Goal: Task Accomplishment & Management: Use online tool/utility

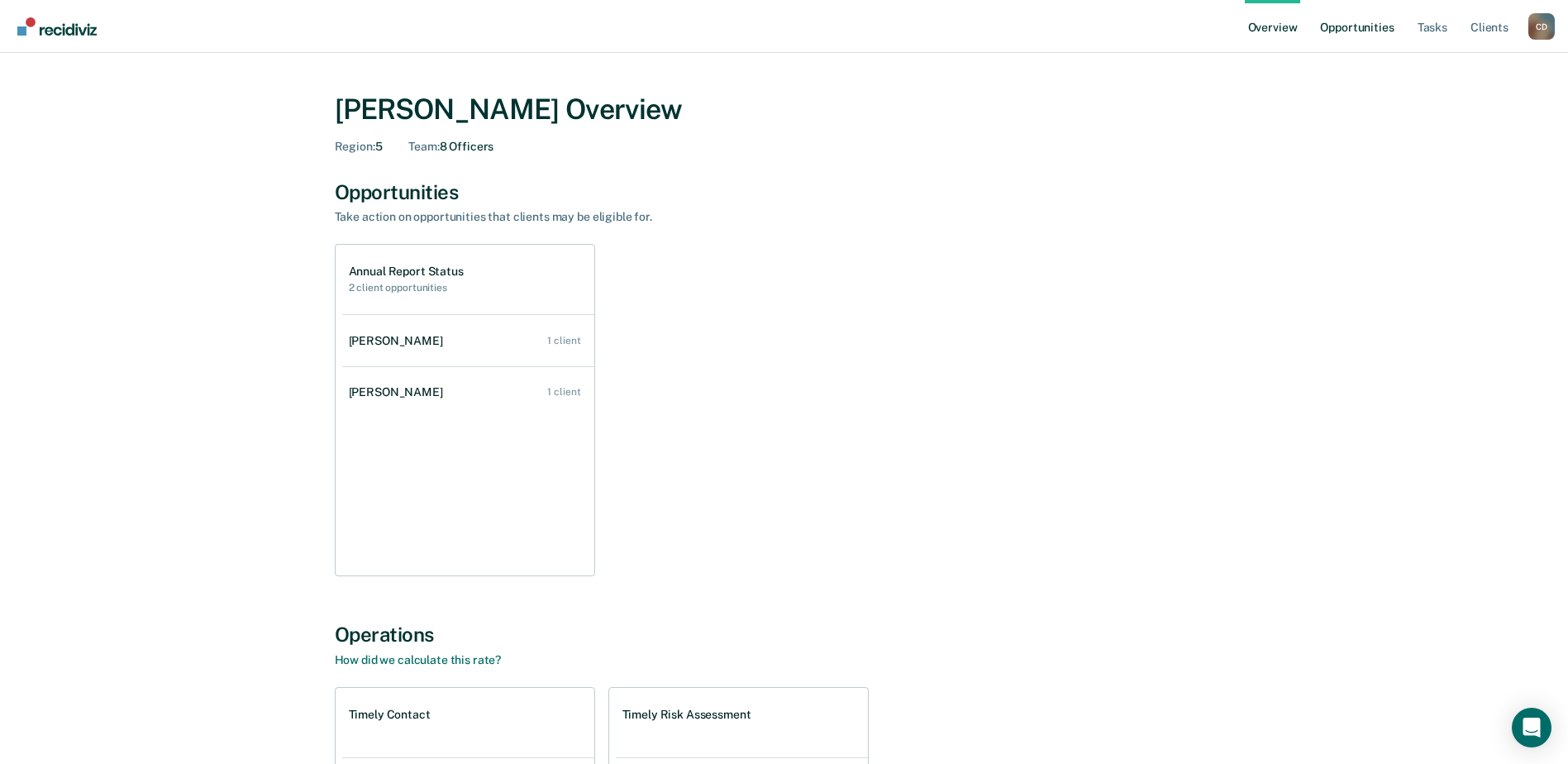
click at [1365, 32] on link "Opportunities" at bounding box center [1357, 26] width 81 height 53
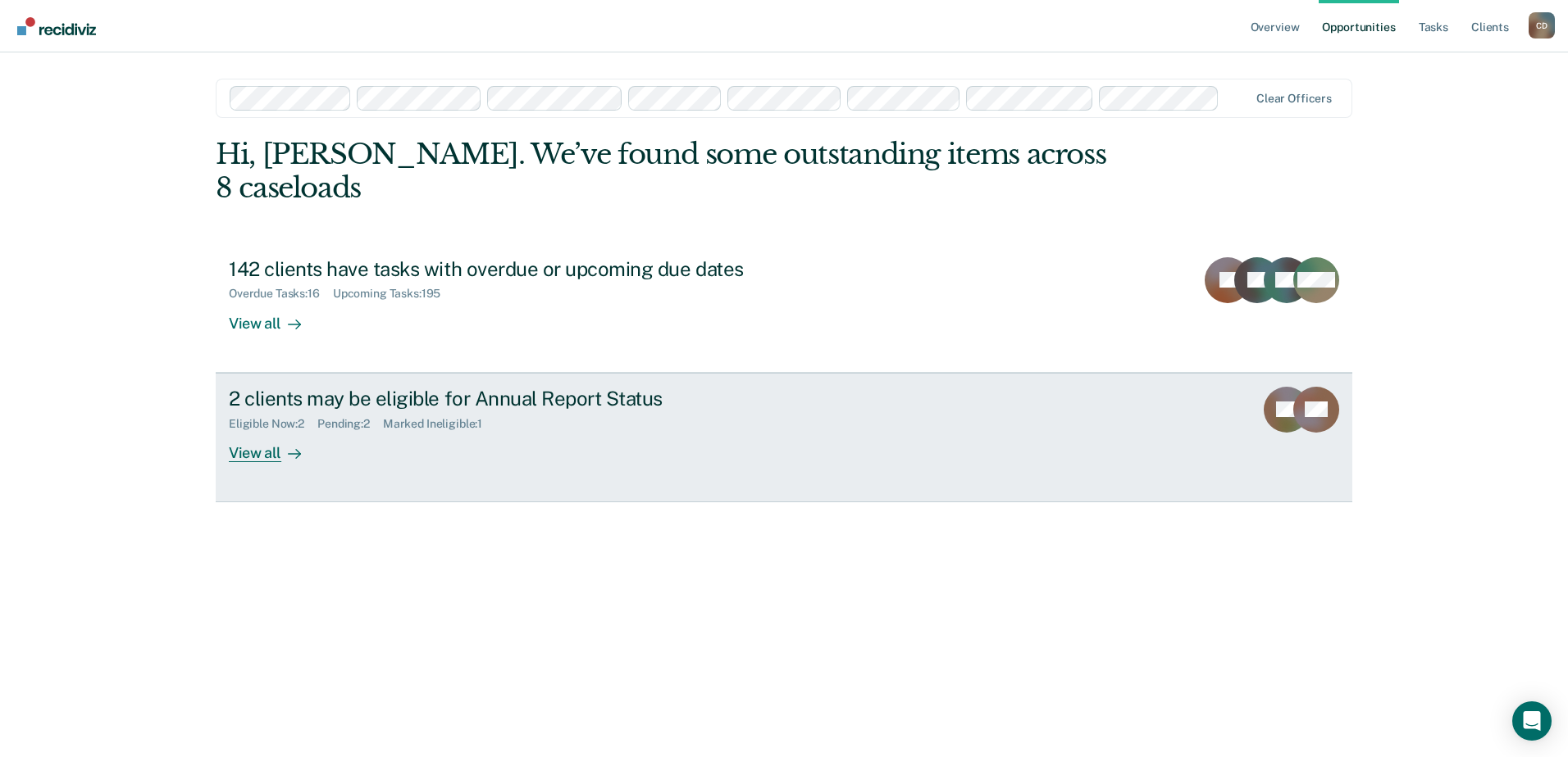
click at [282, 444] on div at bounding box center [291, 453] width 20 height 19
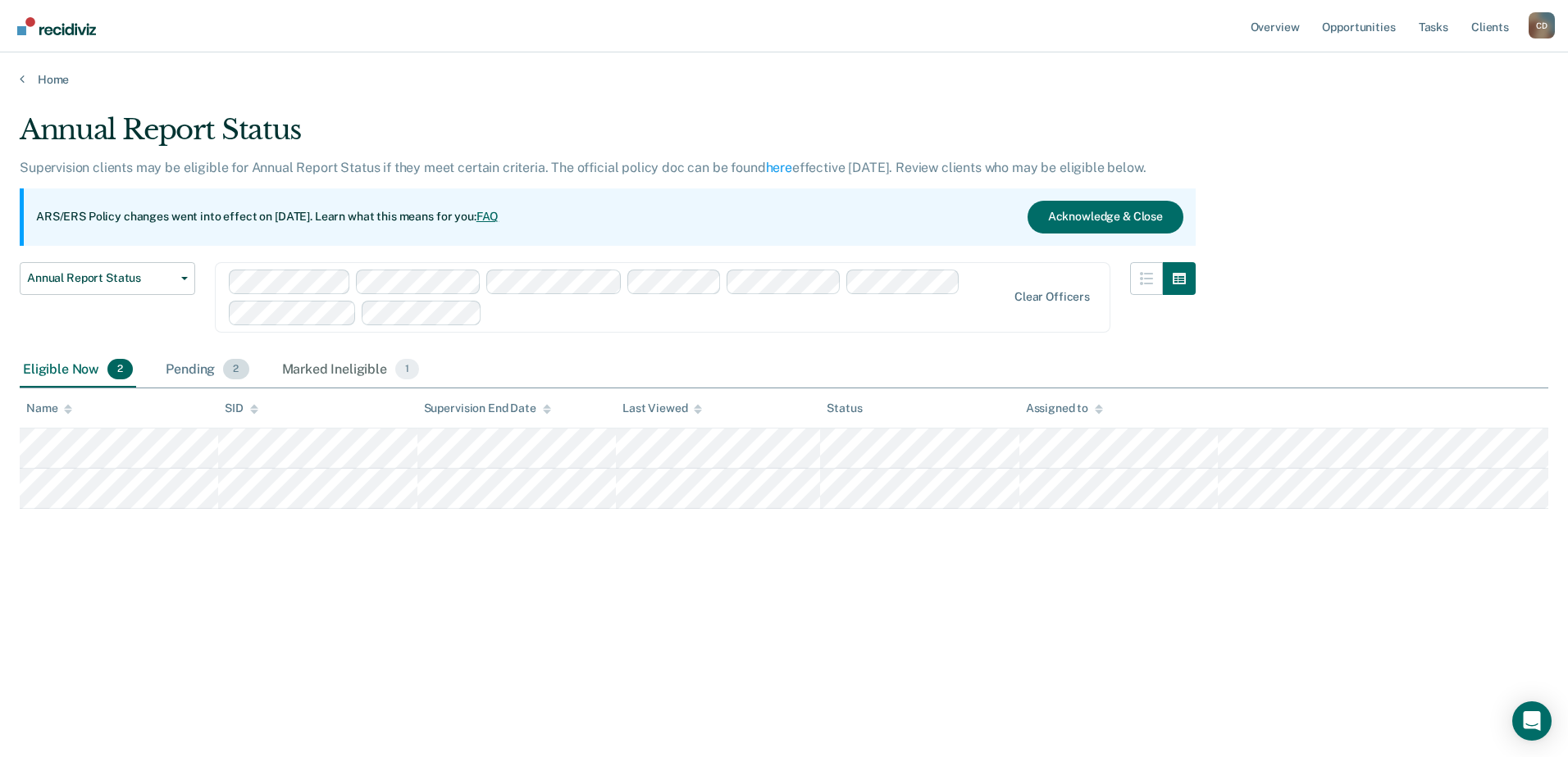
click at [185, 373] on div "Pending 2" at bounding box center [207, 371] width 89 height 36
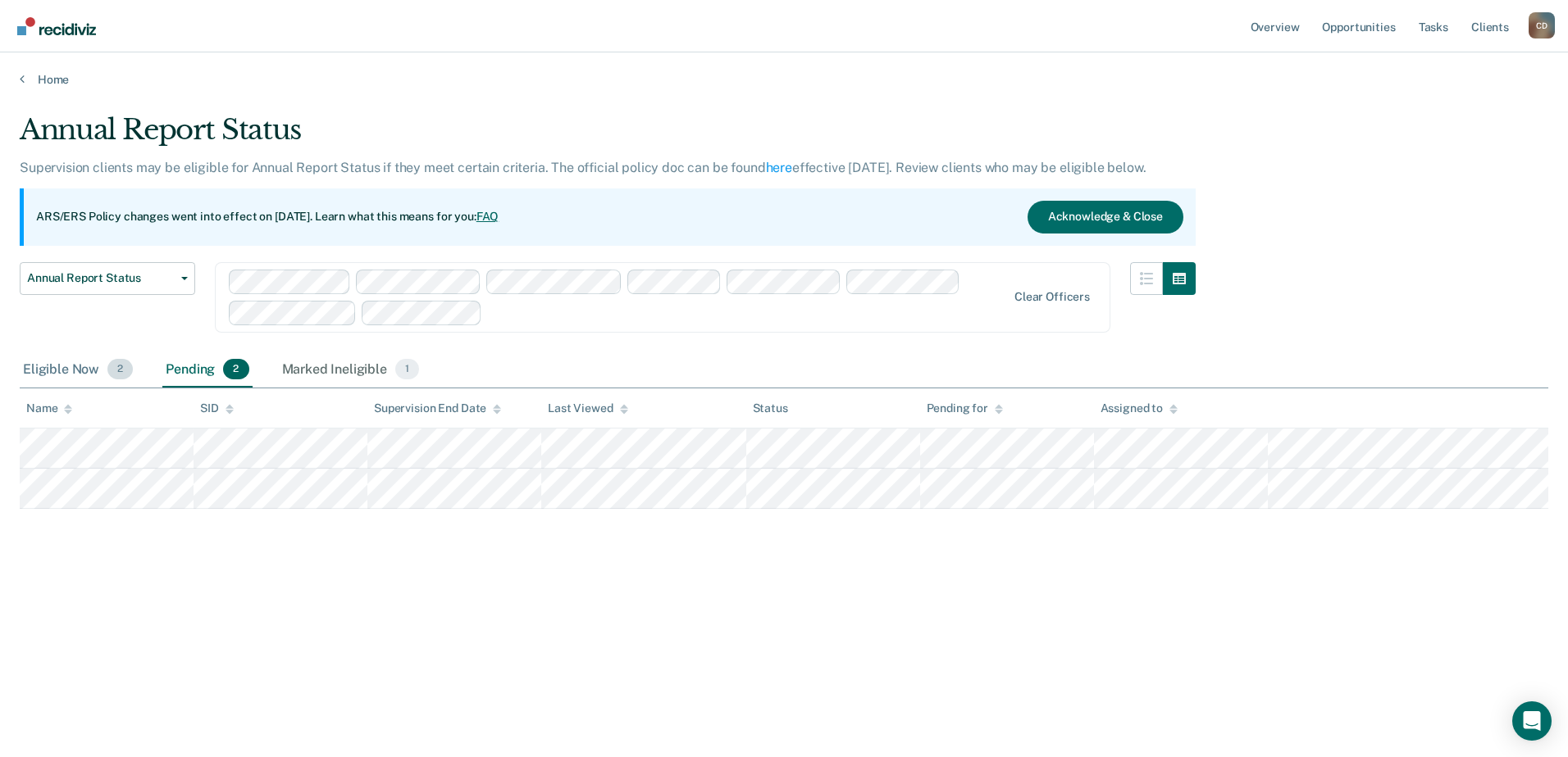
click at [76, 367] on div "Eligible Now 2" at bounding box center [78, 371] width 117 height 36
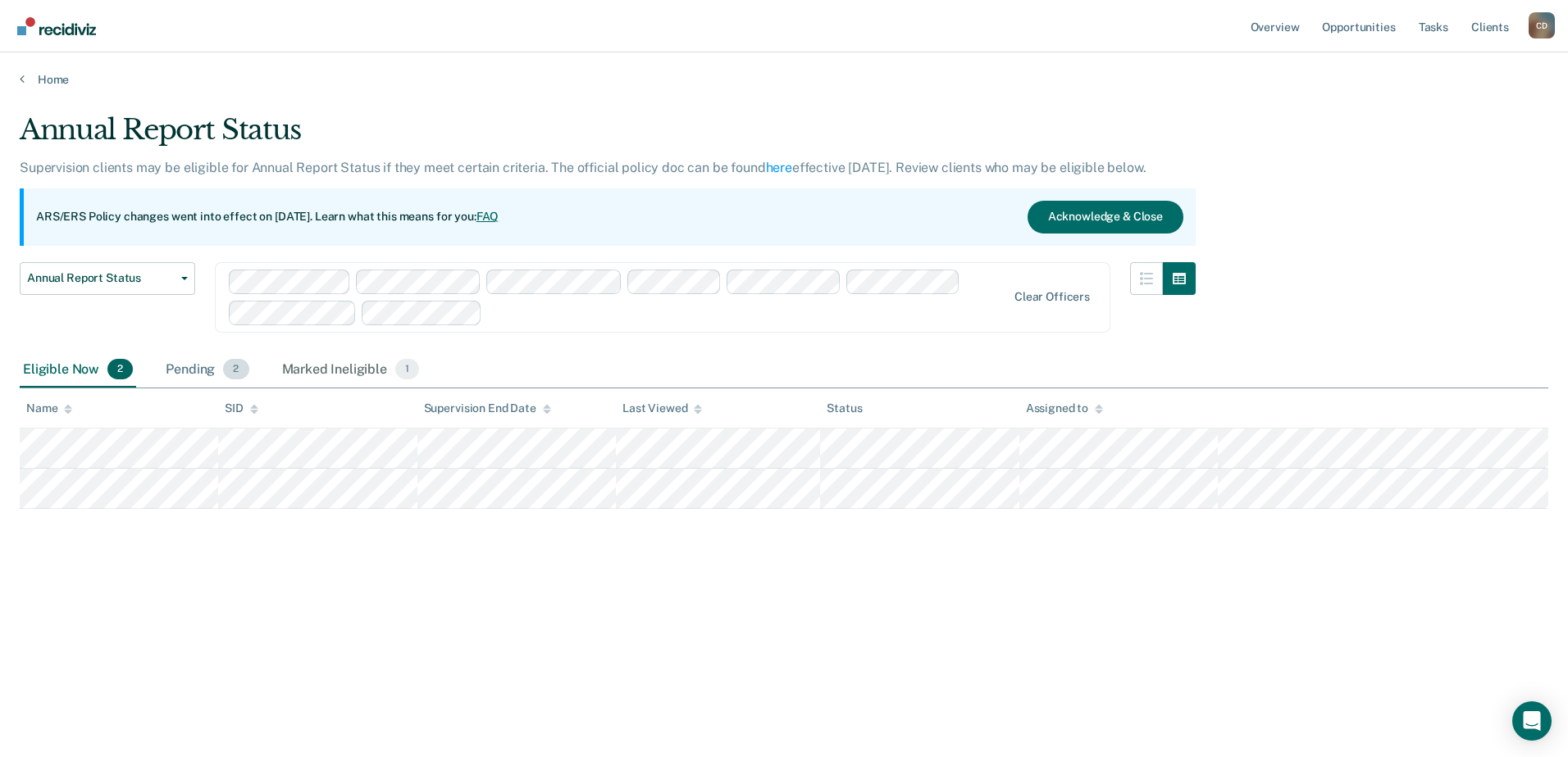
click at [179, 366] on div "Pending 2" at bounding box center [207, 371] width 89 height 36
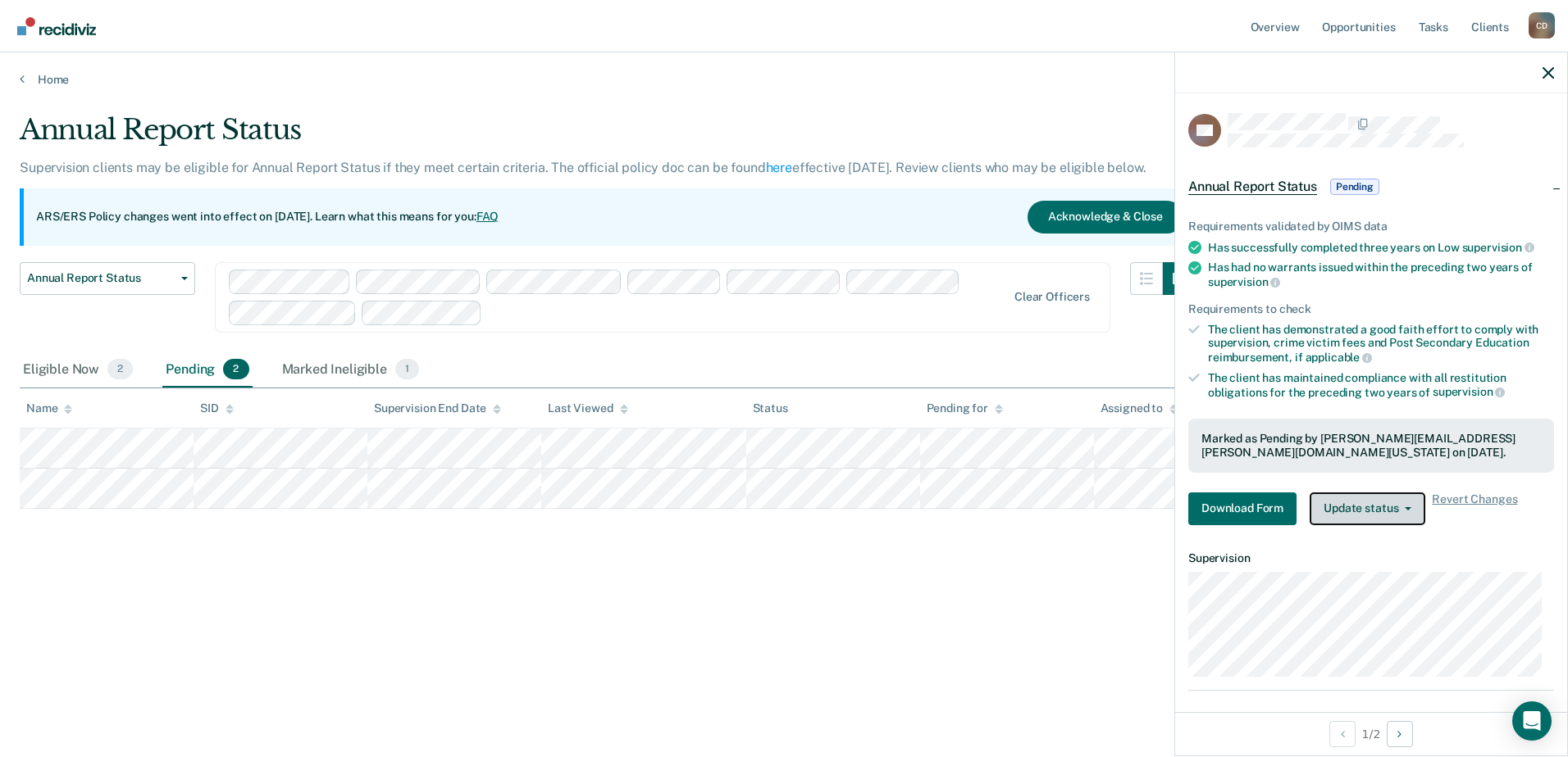
click at [1421, 516] on button "Update status" at bounding box center [1367, 509] width 116 height 33
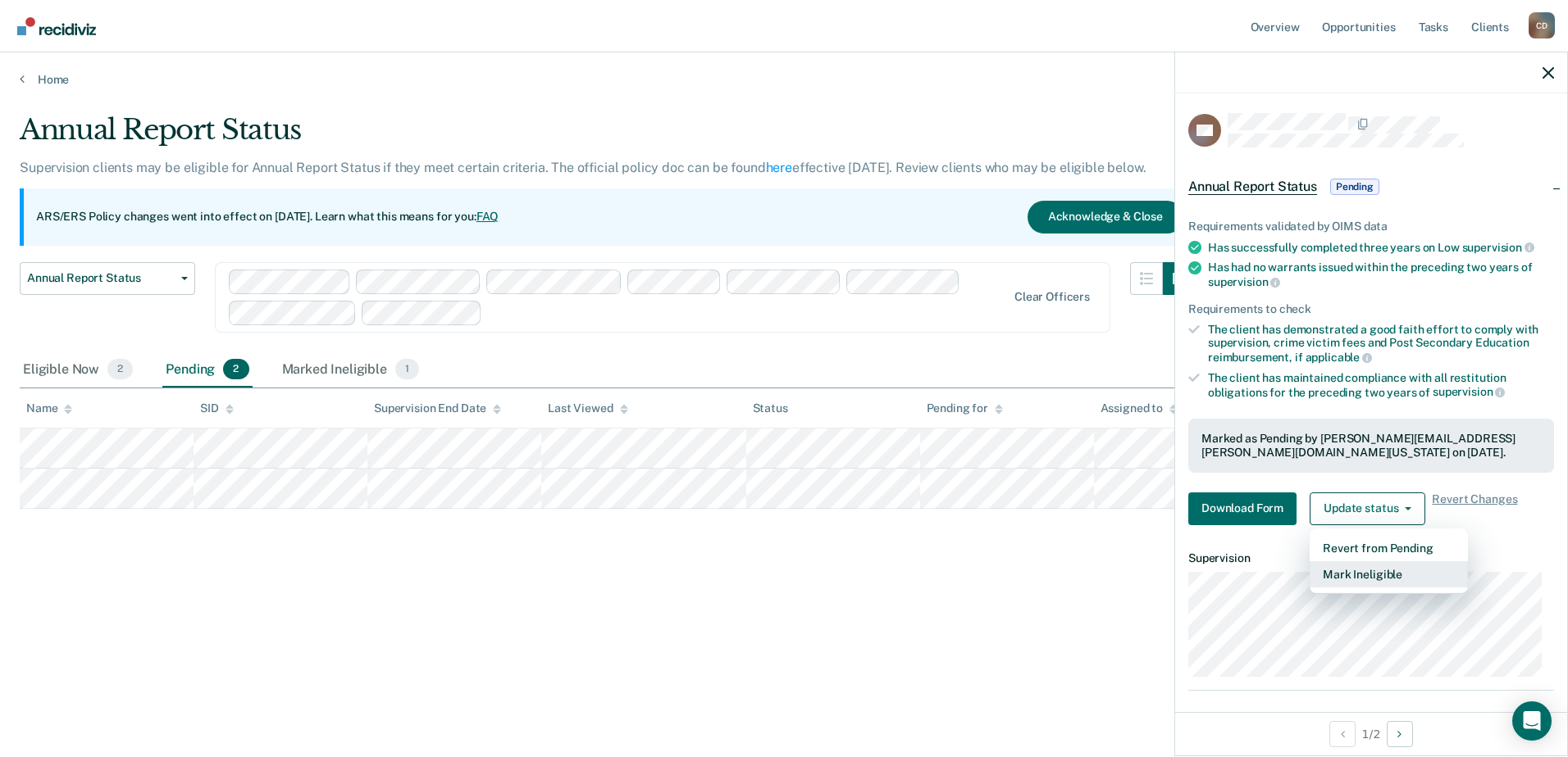
click at [1401, 572] on button "Mark Ineligible" at bounding box center [1389, 574] width 158 height 27
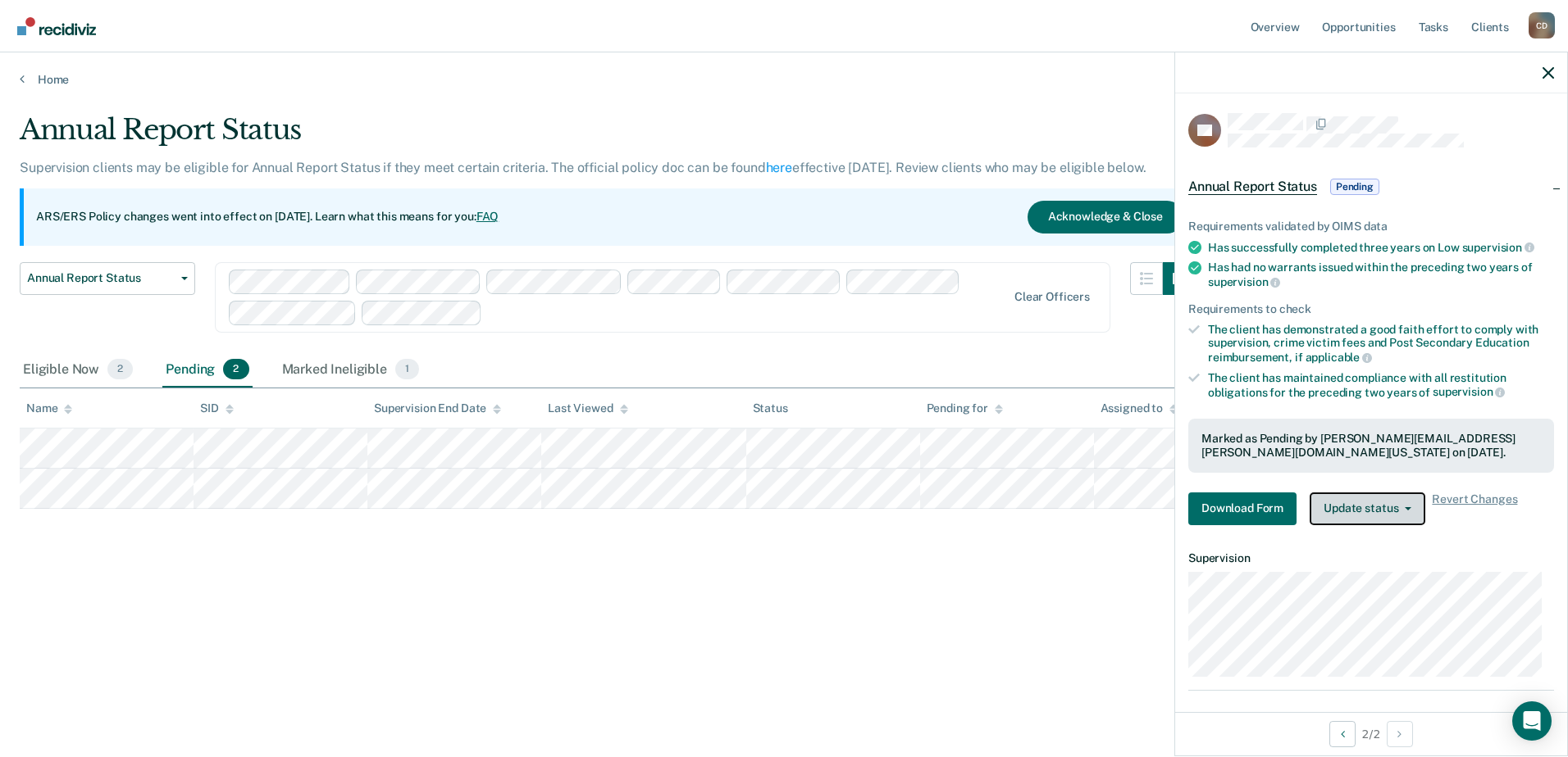
click at [1414, 509] on button "Update status" at bounding box center [1367, 509] width 116 height 33
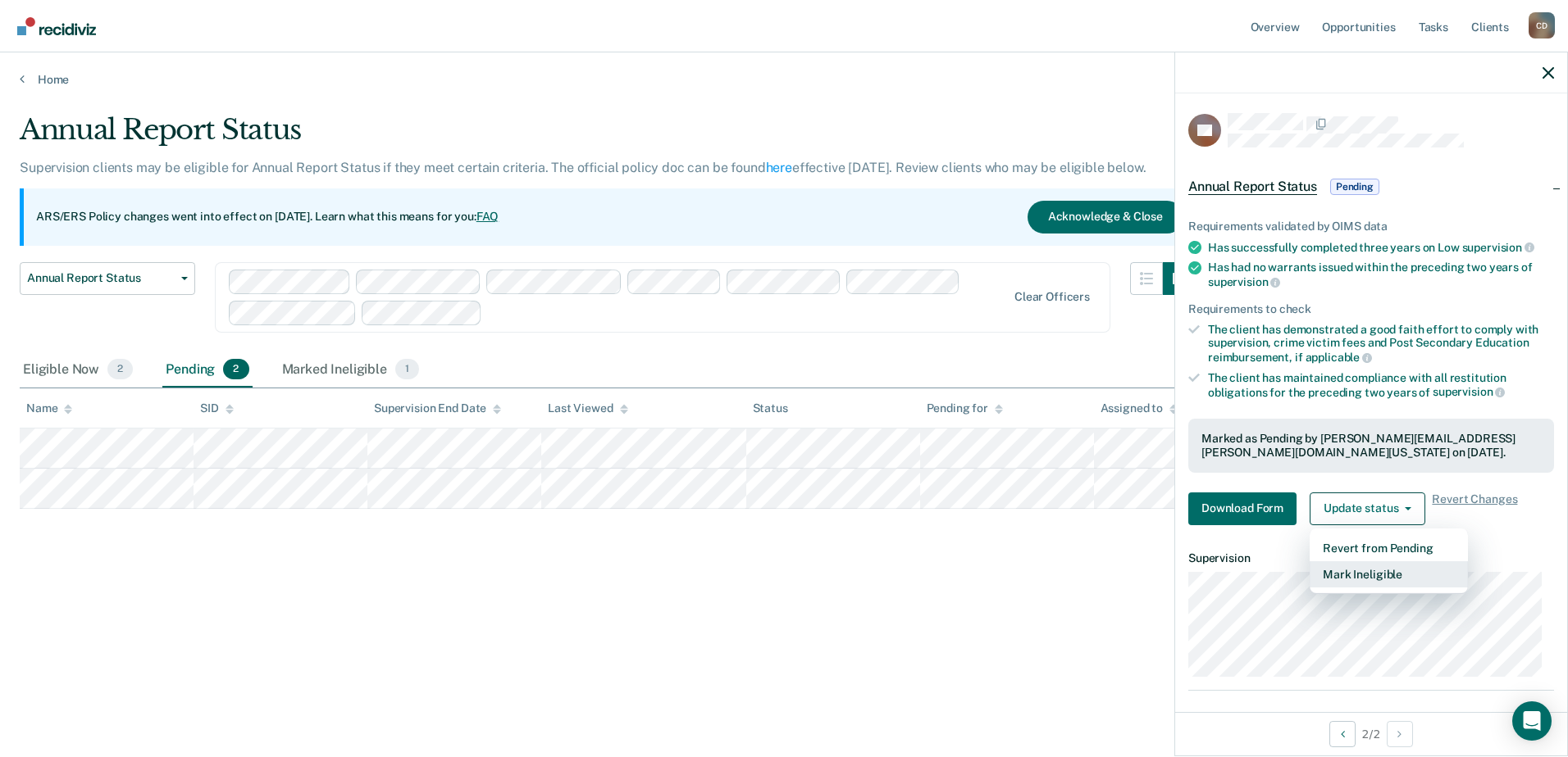
click at [1375, 571] on button "Mark Ineligible" at bounding box center [1389, 574] width 158 height 27
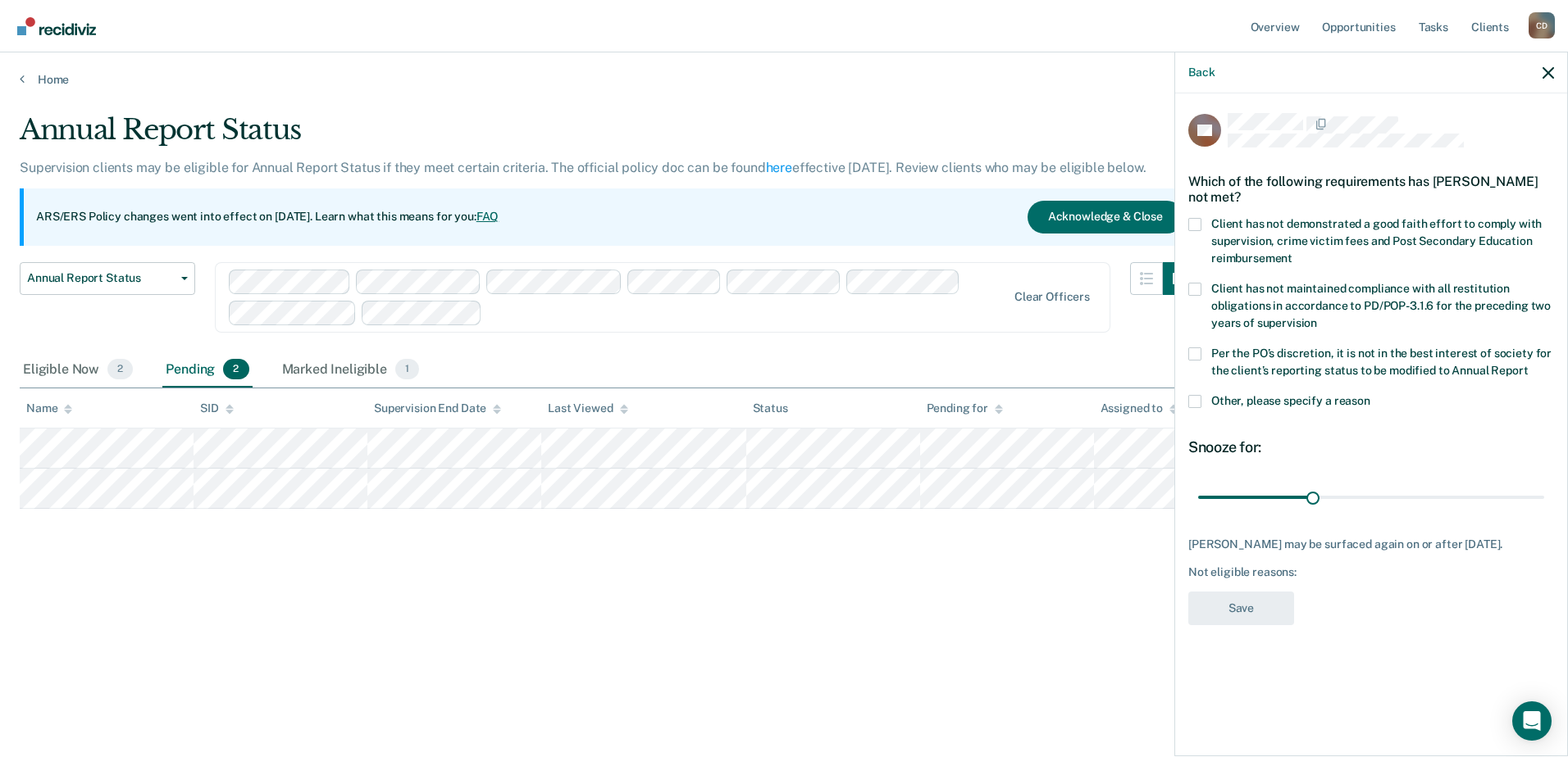
click at [1194, 402] on span at bounding box center [1194, 401] width 13 height 13
click at [1370, 395] on input "Other, please specify a reason" at bounding box center [1370, 395] width 0 height 0
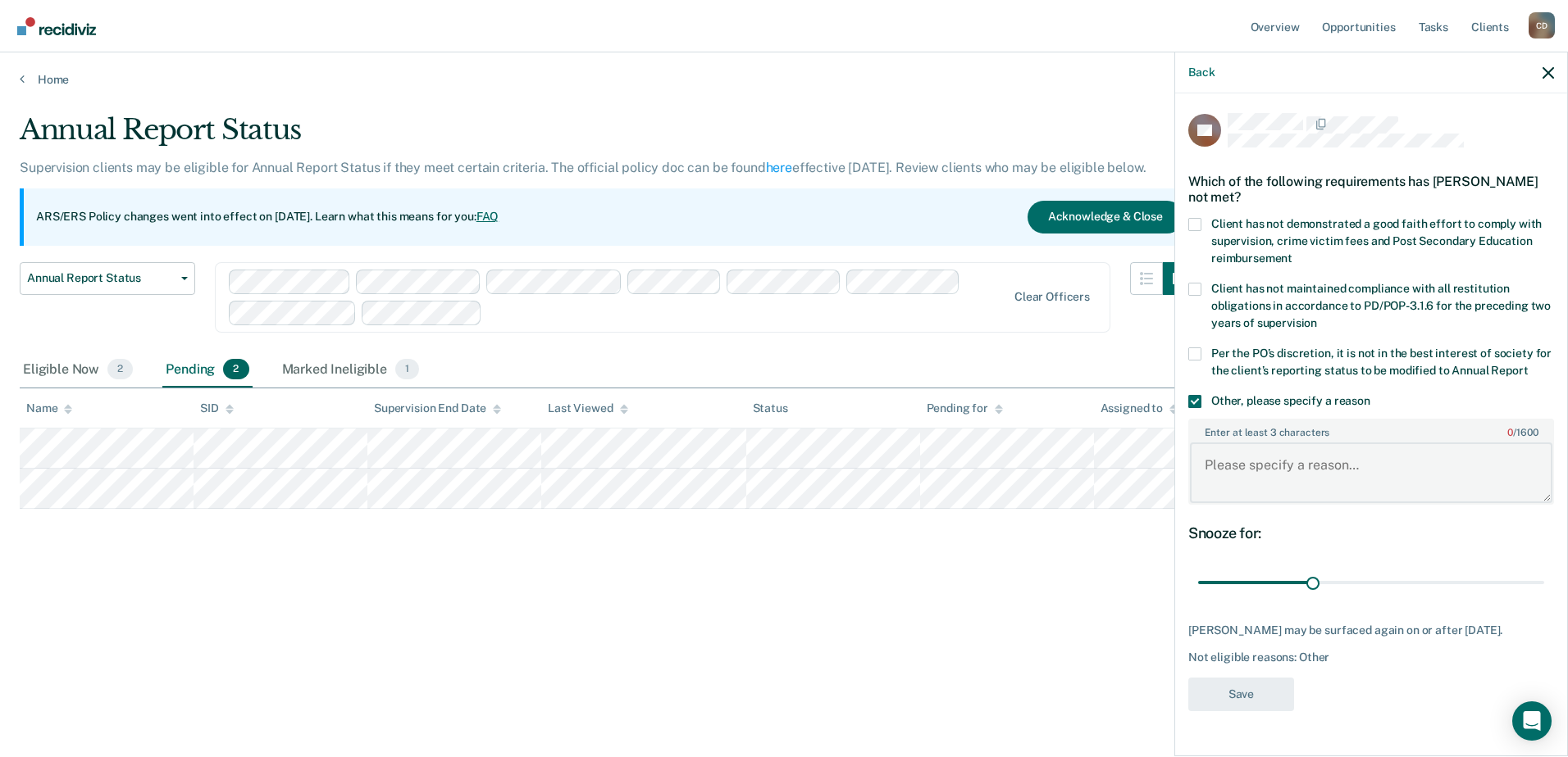
click at [1271, 469] on textarea "Enter at least 3 characters 0 / 1600" at bounding box center [1370, 473] width 362 height 61
type textarea "l"
click at [1271, 469] on textarea "The client resides at the [GEOGRAPHIC_DATA]" at bounding box center [1370, 473] width 362 height 61
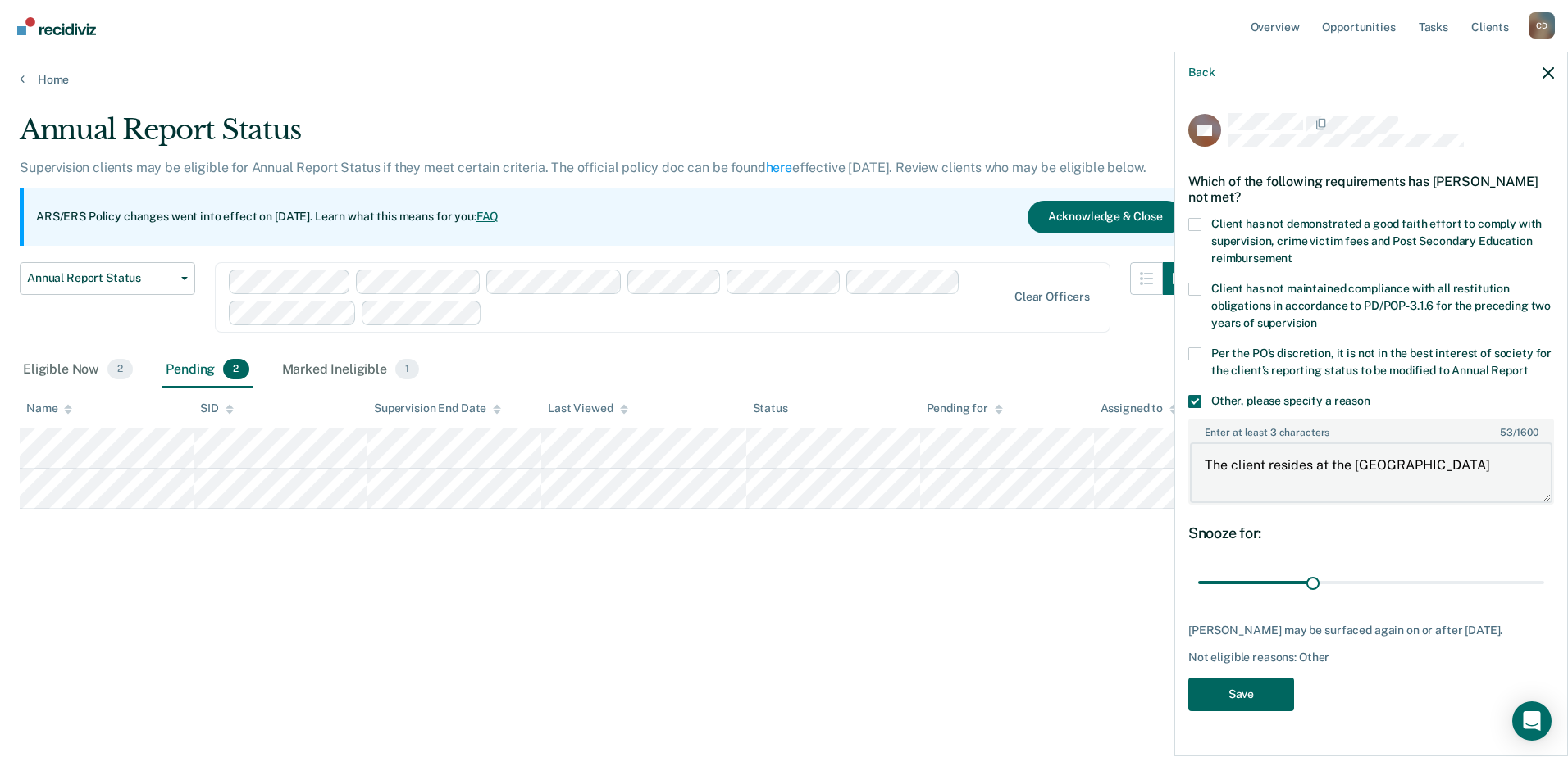
type textarea "The client resides at the [GEOGRAPHIC_DATA]"
click at [1264, 693] on button "Save" at bounding box center [1241, 694] width 106 height 33
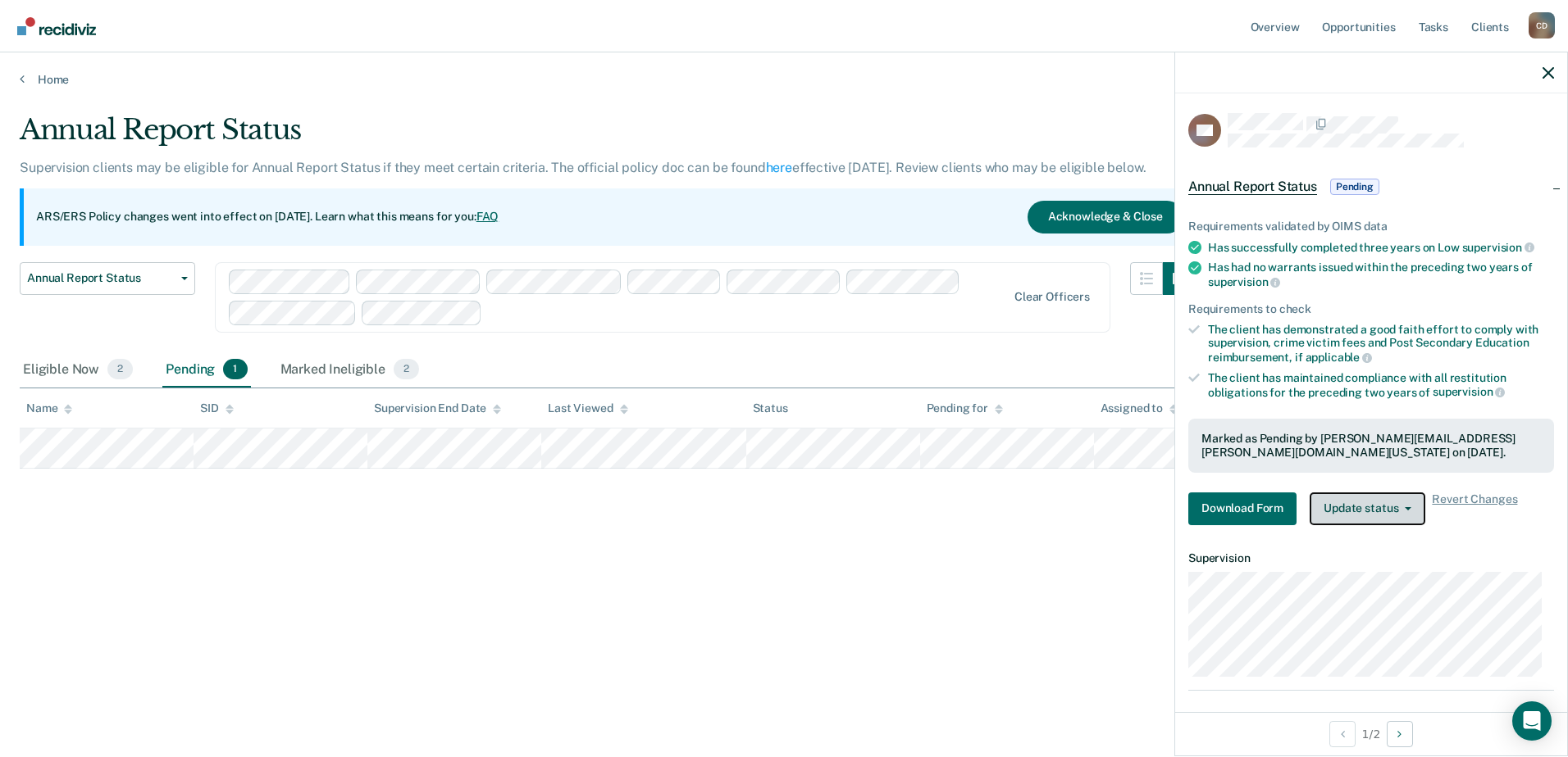
click at [1414, 513] on button "Update status" at bounding box center [1367, 509] width 116 height 33
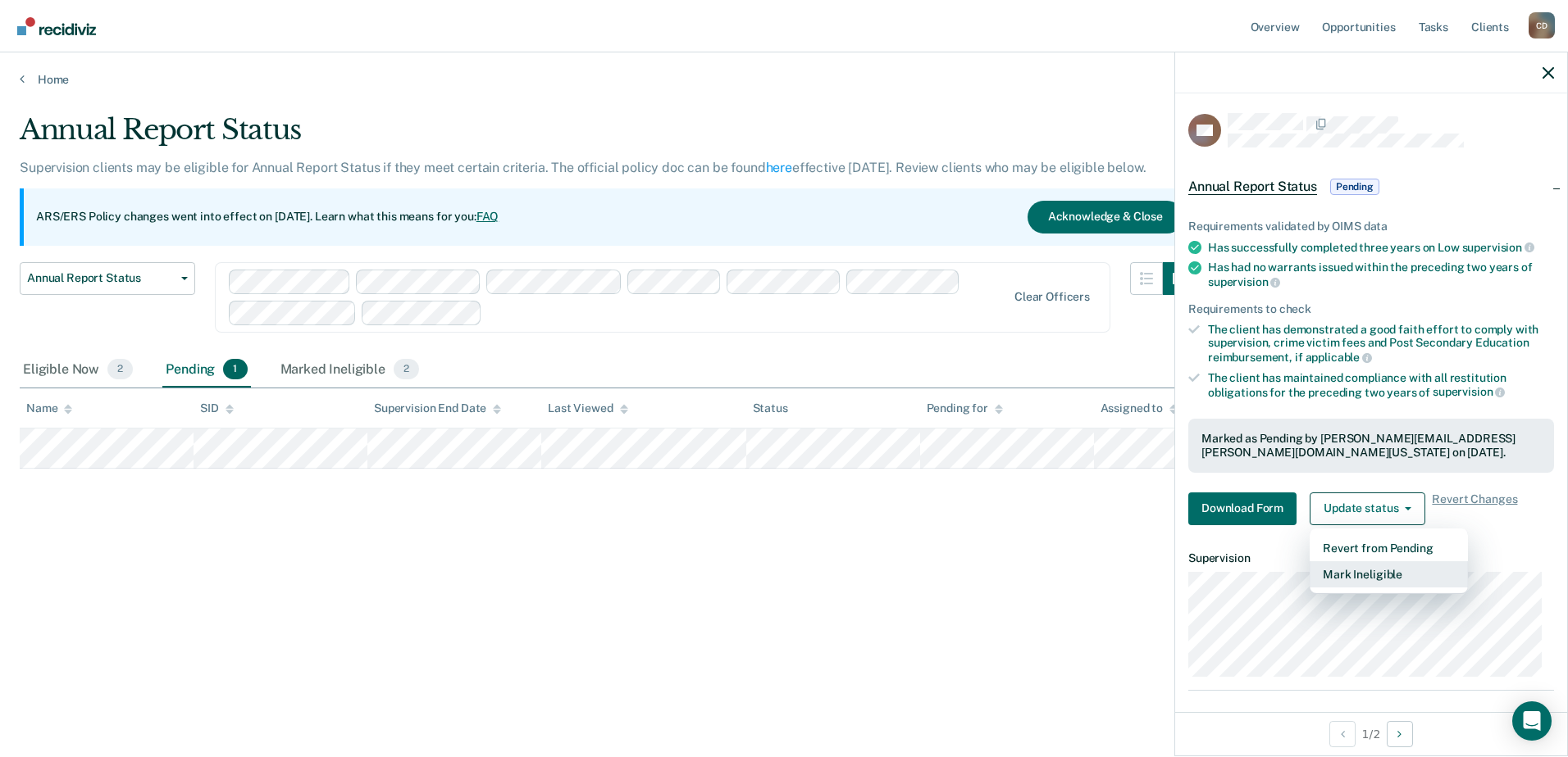
click at [1367, 578] on button "Mark Ineligible" at bounding box center [1389, 574] width 158 height 27
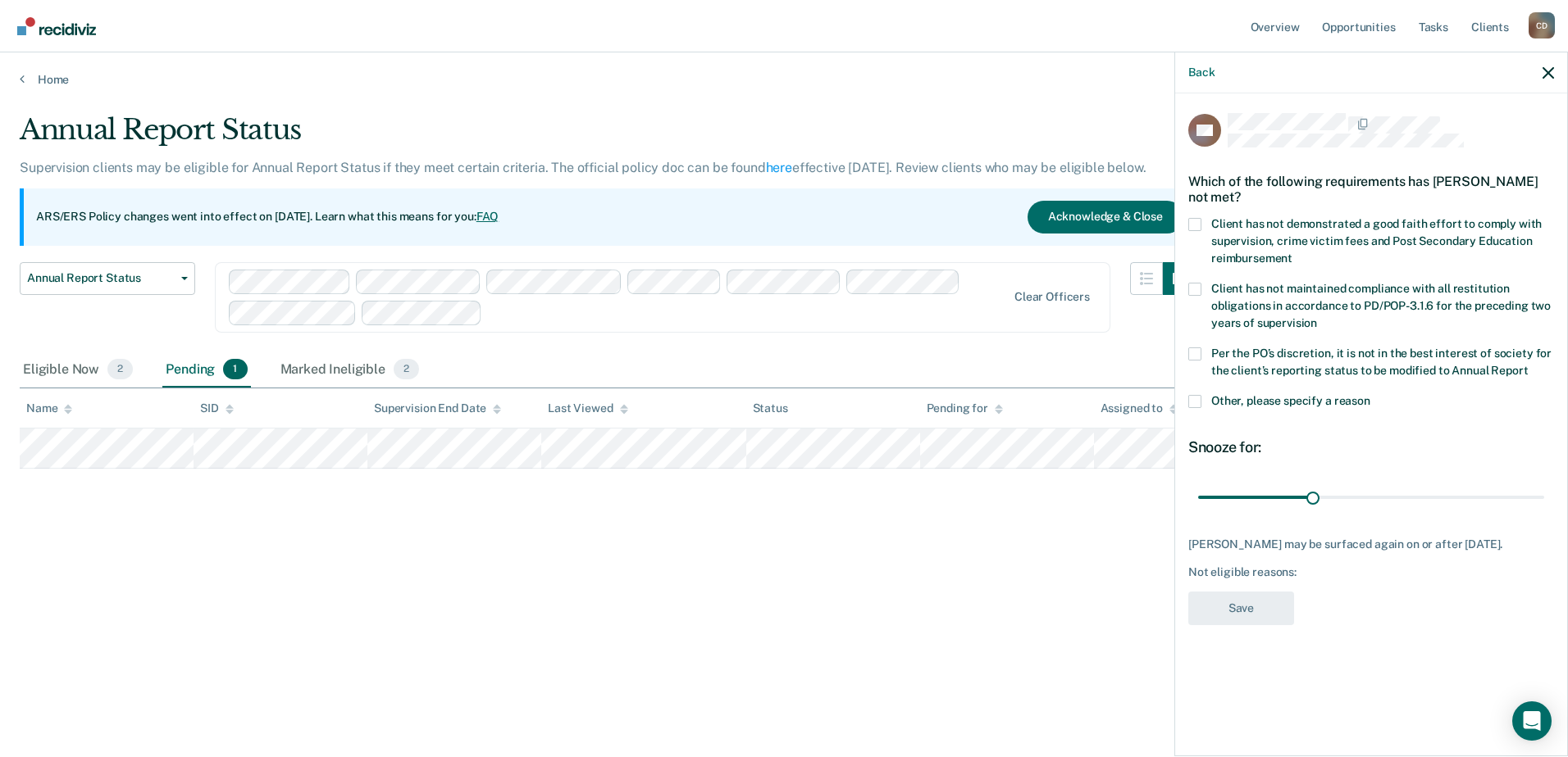
drag, startPoint x: 1199, startPoint y: 401, endPoint x: 1209, endPoint y: 409, distance: 12.8
click at [1199, 400] on span at bounding box center [1194, 401] width 13 height 13
click at [1370, 395] on input "Other, please specify a reason" at bounding box center [1370, 395] width 0 height 0
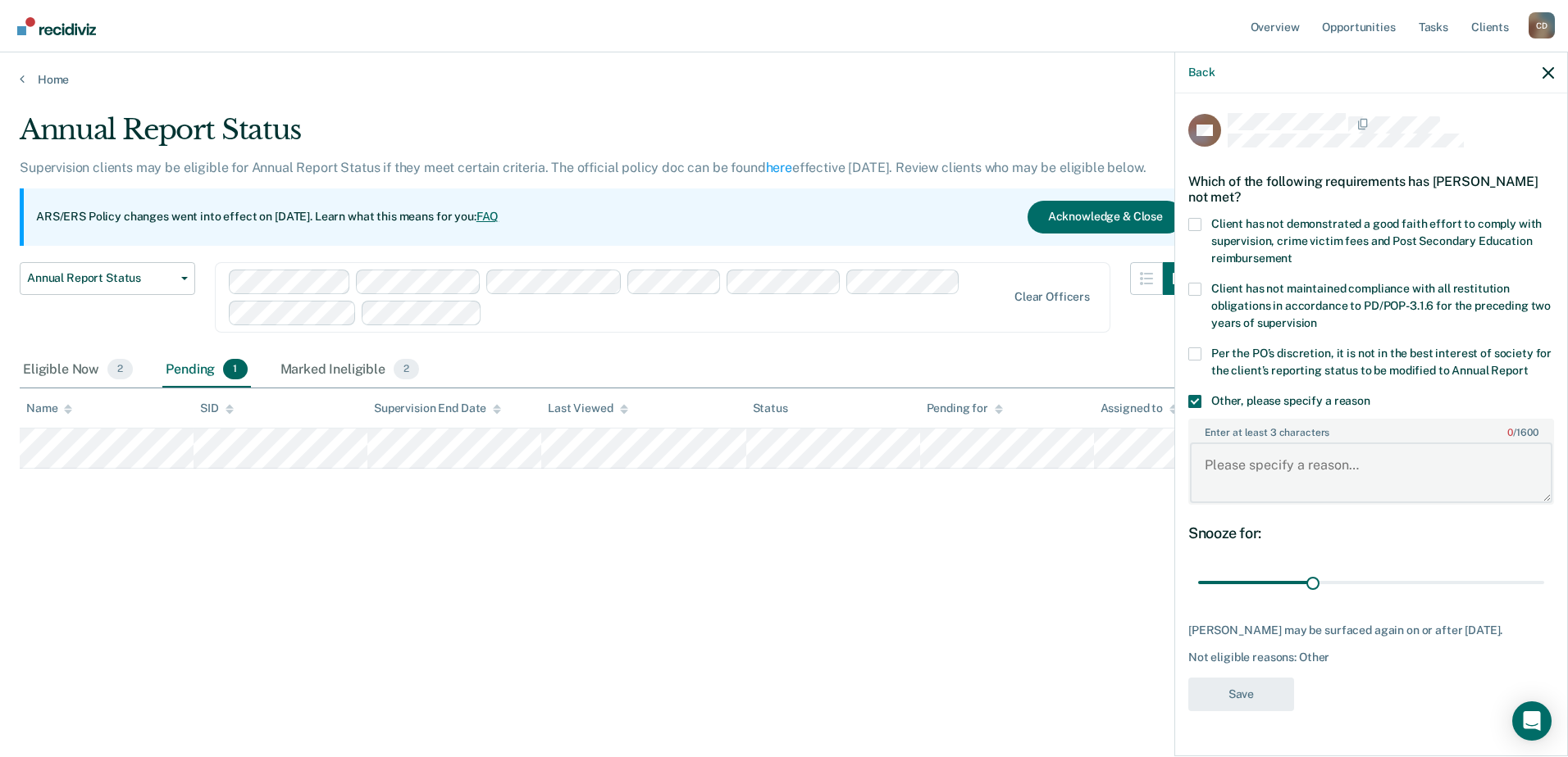
paste textarea "The client resides at the [GEOGRAPHIC_DATA]"
type textarea "The client resides at the [GEOGRAPHIC_DATA]"
click at [1268, 712] on button "Save" at bounding box center [1241, 694] width 106 height 33
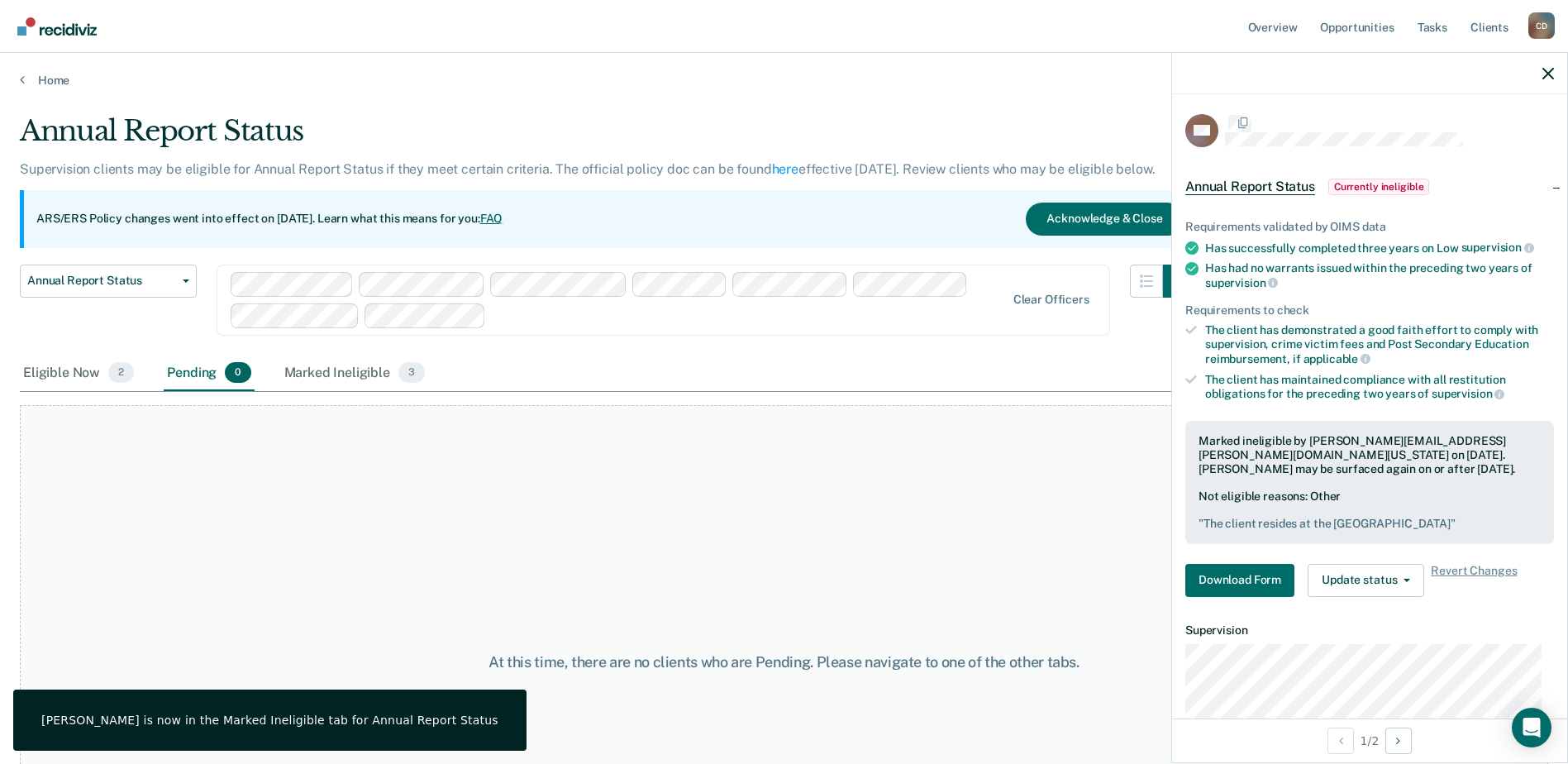
click at [870, 508] on div "At this time, there are no clients who are Pending. Please navigate to one of t…" at bounding box center [784, 662] width 1528 height 513
click at [1546, 76] on icon "button" at bounding box center [1548, 73] width 11 height 11
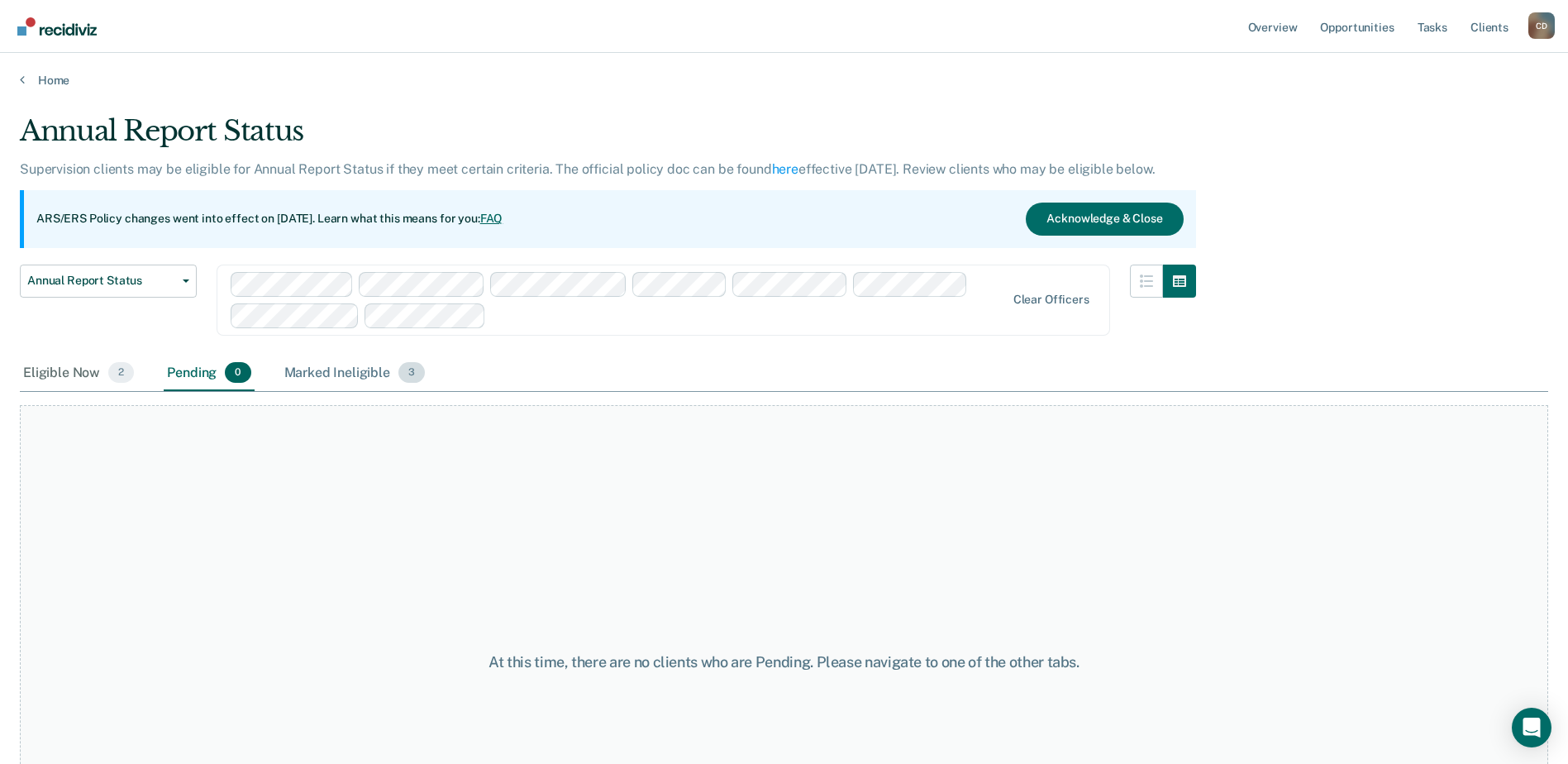
click at [394, 379] on div "Marked Ineligible 3" at bounding box center [355, 374] width 148 height 36
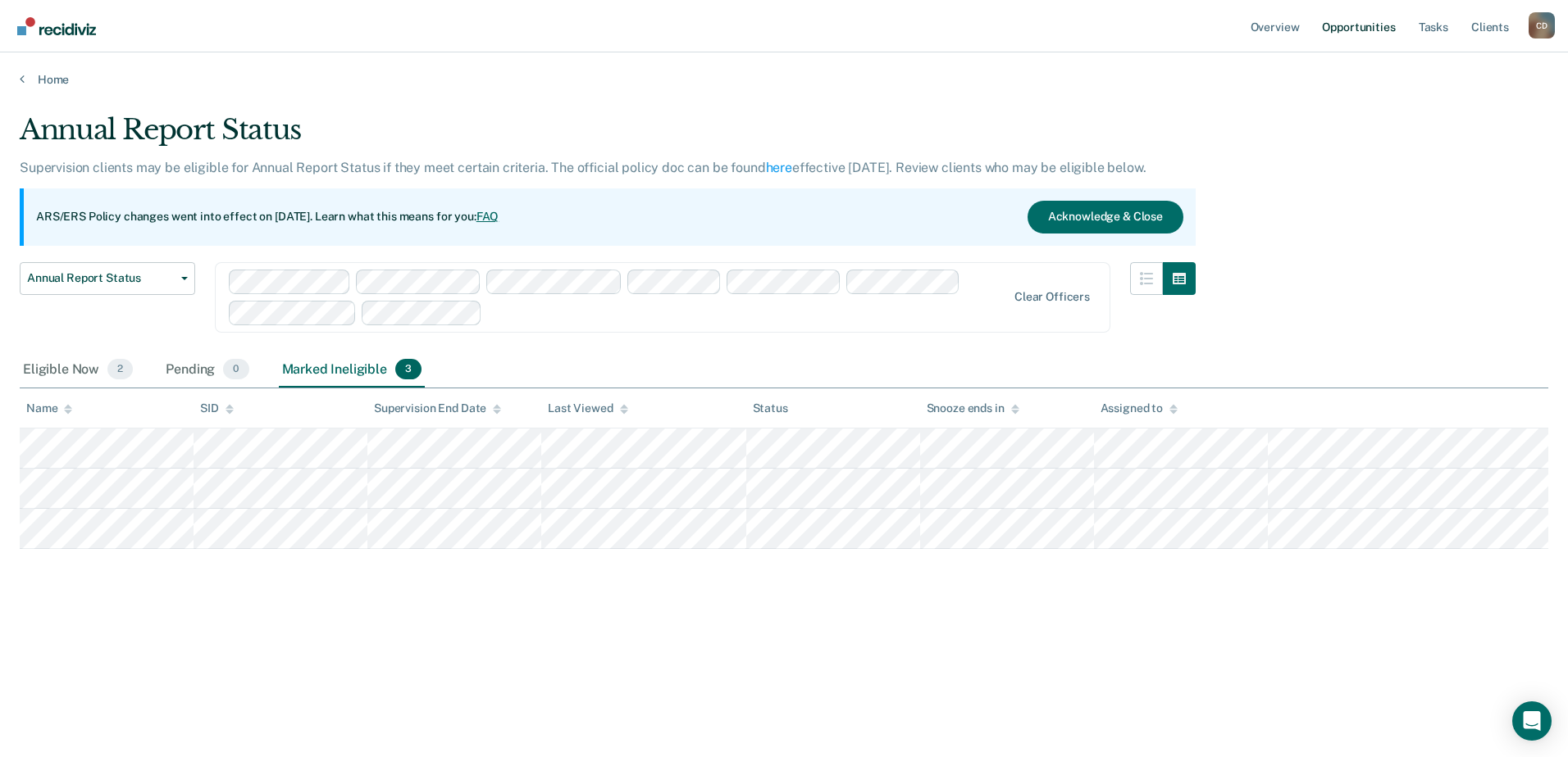
click at [1369, 28] on link "Opportunities" at bounding box center [1358, 26] width 80 height 52
